Goal: Information Seeking & Learning: Learn about a topic

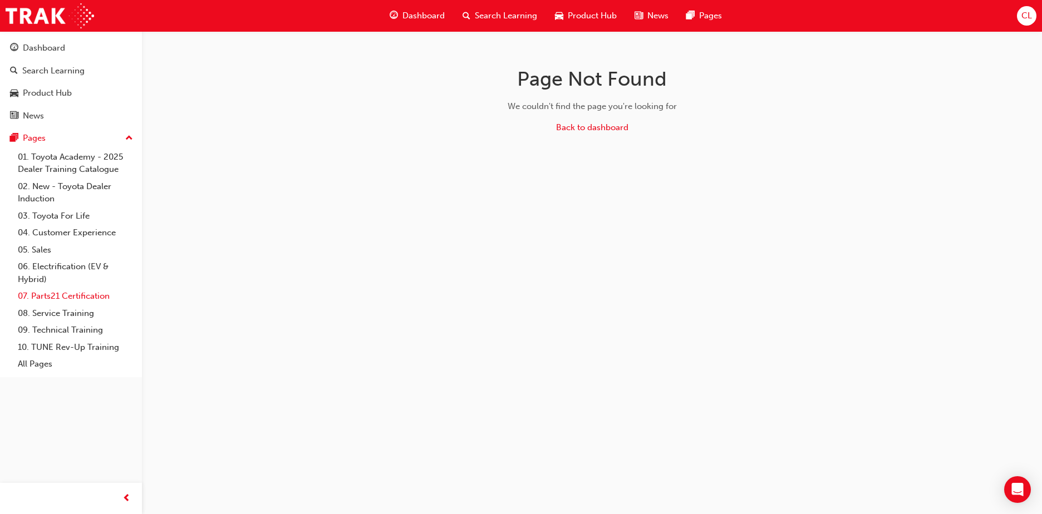
click at [56, 300] on link "07. Parts21 Certification" at bounding box center [75, 296] width 124 height 17
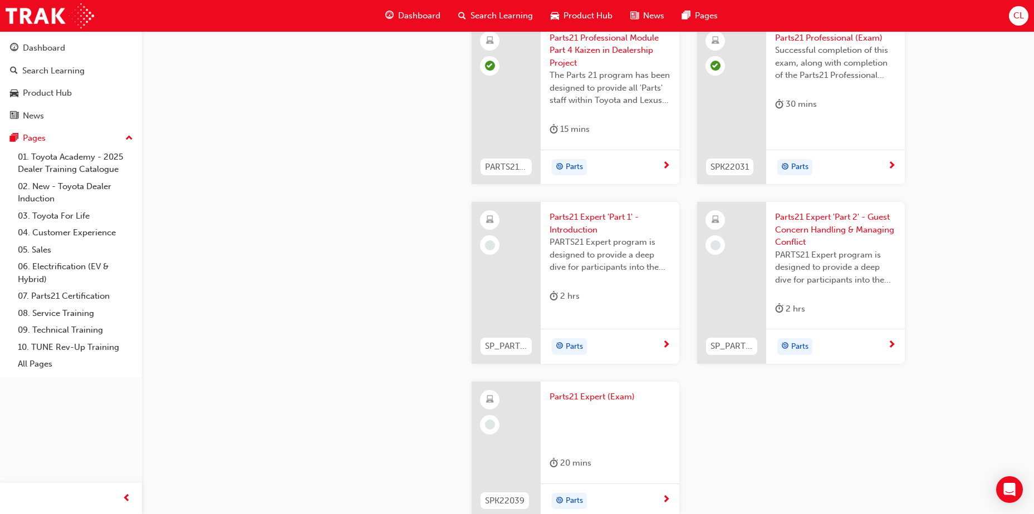
scroll to position [1991, 0]
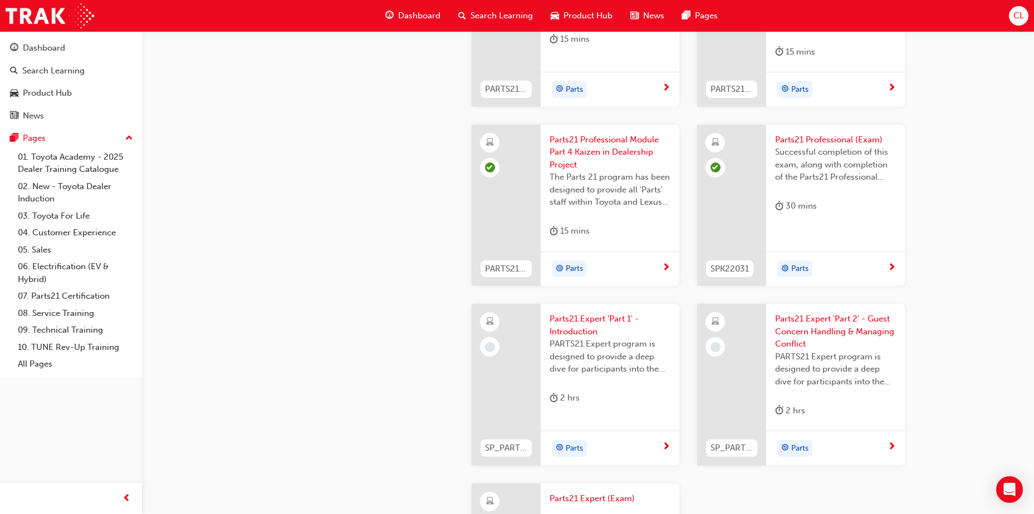
click at [597, 352] on span "PARTS21 Expert program is designed to provide a deep dive for participants into…" at bounding box center [610, 357] width 121 height 38
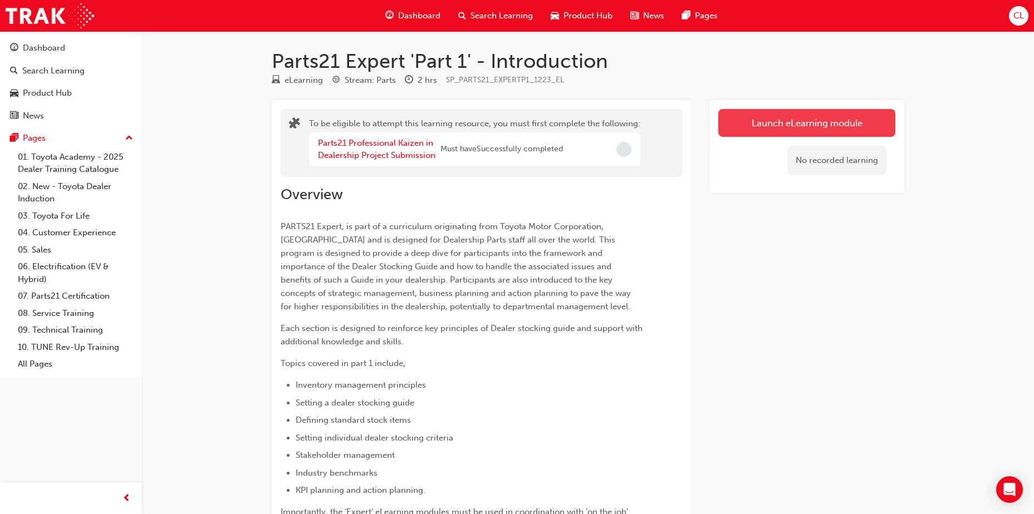
click at [753, 128] on button "Launch eLearning module" at bounding box center [806, 123] width 177 height 28
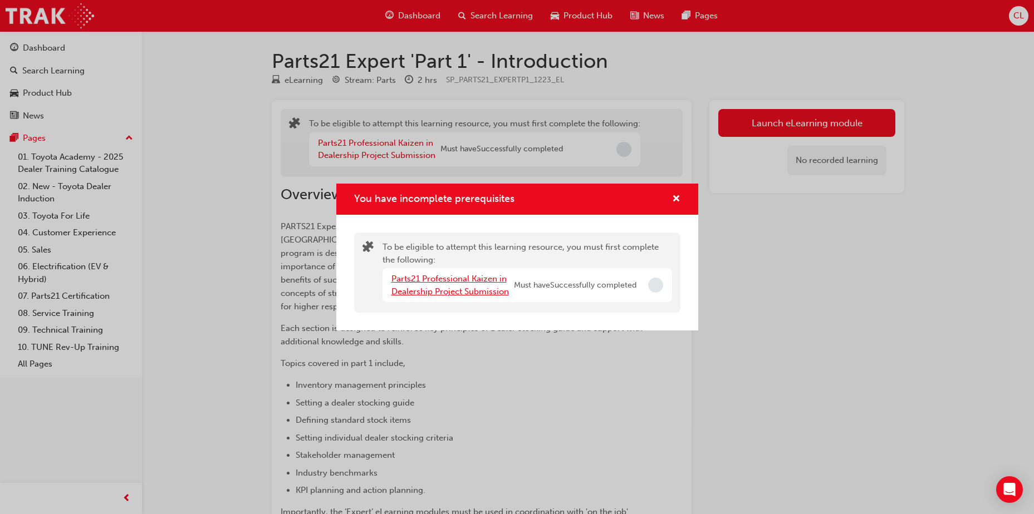
click at [476, 280] on link "Parts21 Professional Kaizen in Dealership Project Submission" at bounding box center [449, 285] width 117 height 23
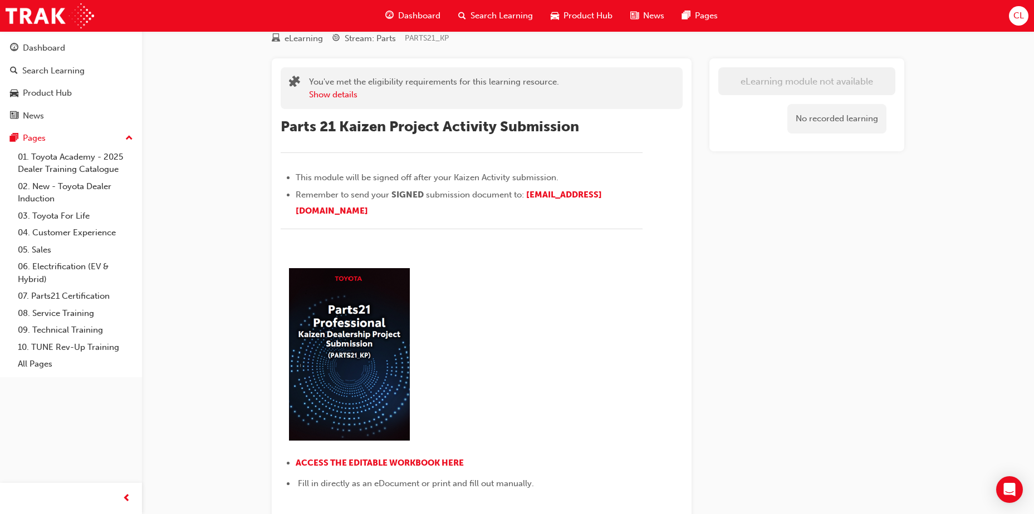
scroll to position [223, 0]
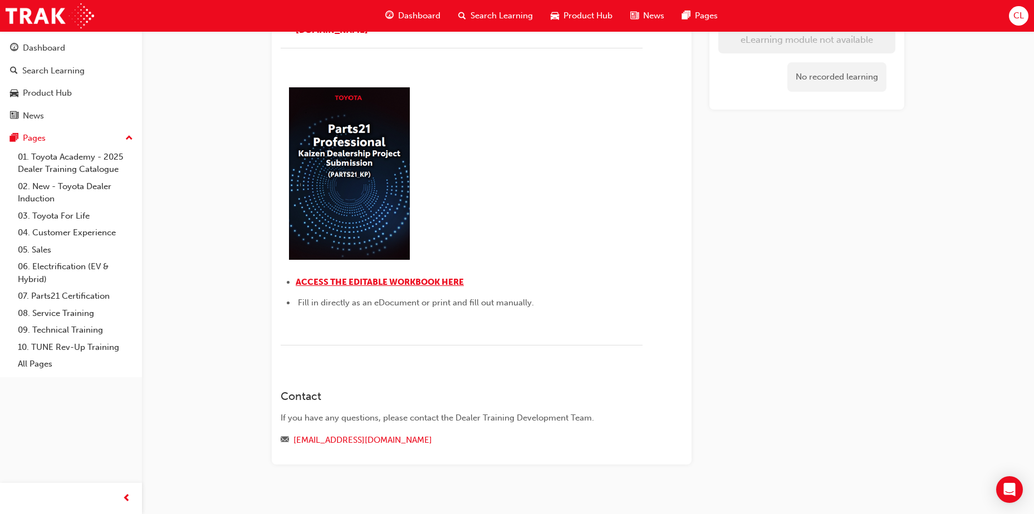
click at [405, 287] on span "ACCESS THE EDITABLE WORKBOOK HERE" at bounding box center [380, 282] width 168 height 10
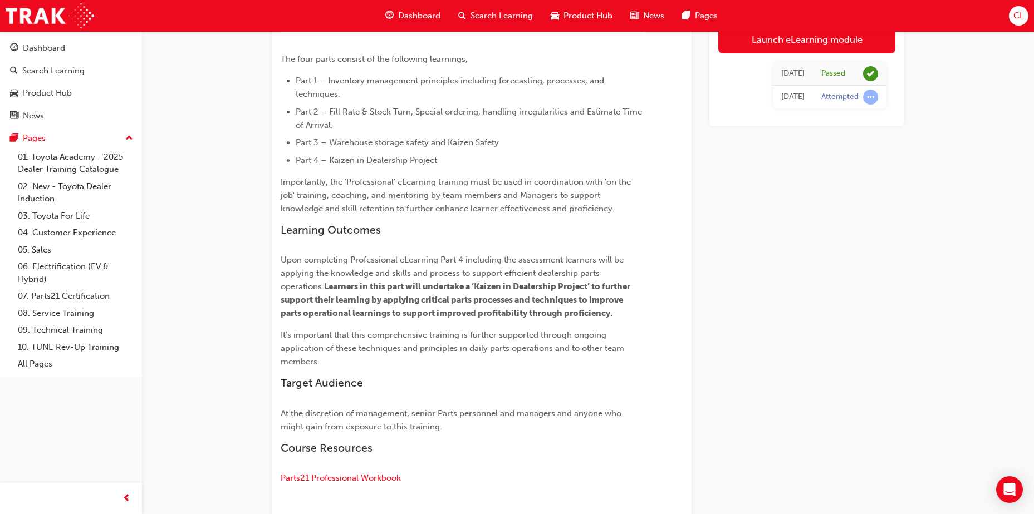
scroll to position [381, 0]
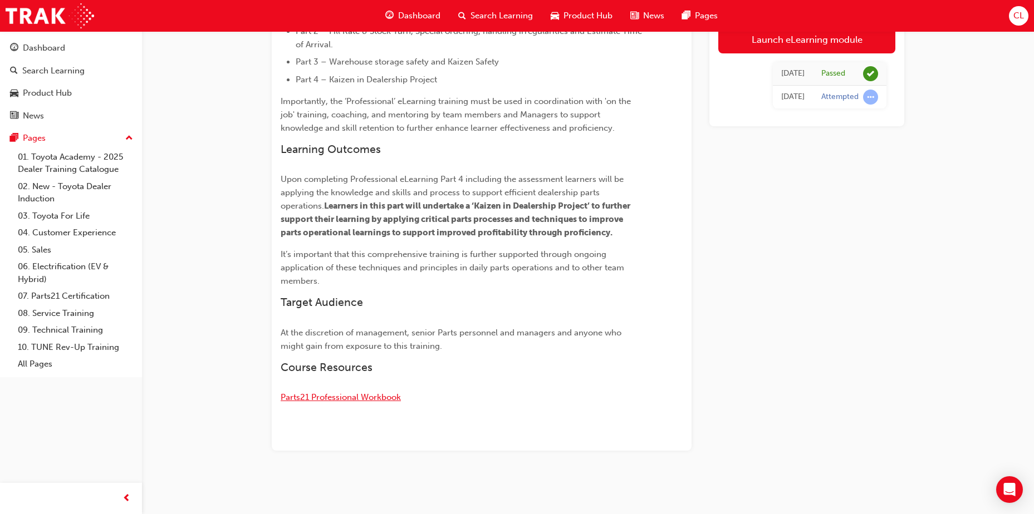
click at [344, 396] on span "Parts21 Professional Workbook" at bounding box center [341, 398] width 120 height 10
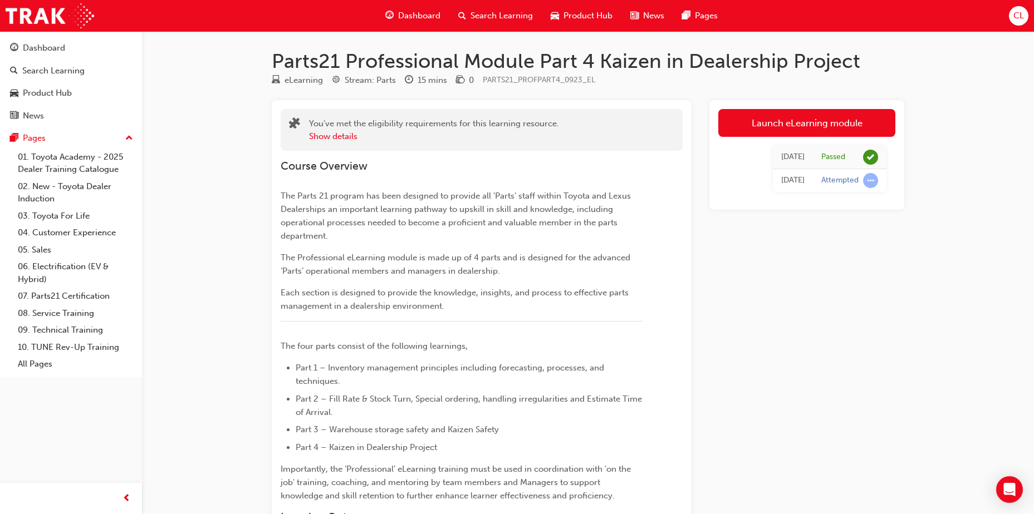
click at [781, 161] on div "[DATE]" at bounding box center [792, 157] width 23 height 13
click at [783, 155] on div "[DATE]" at bounding box center [792, 157] width 23 height 13
